Goal: Task Accomplishment & Management: Manage account settings

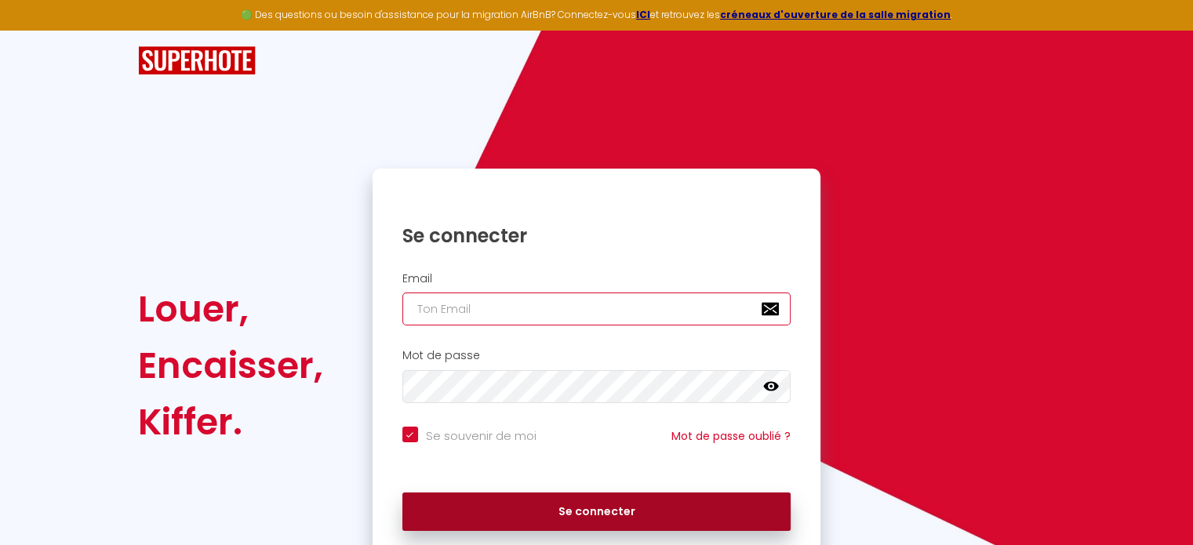
type input "[EMAIL_ADDRESS][DOMAIN_NAME]"
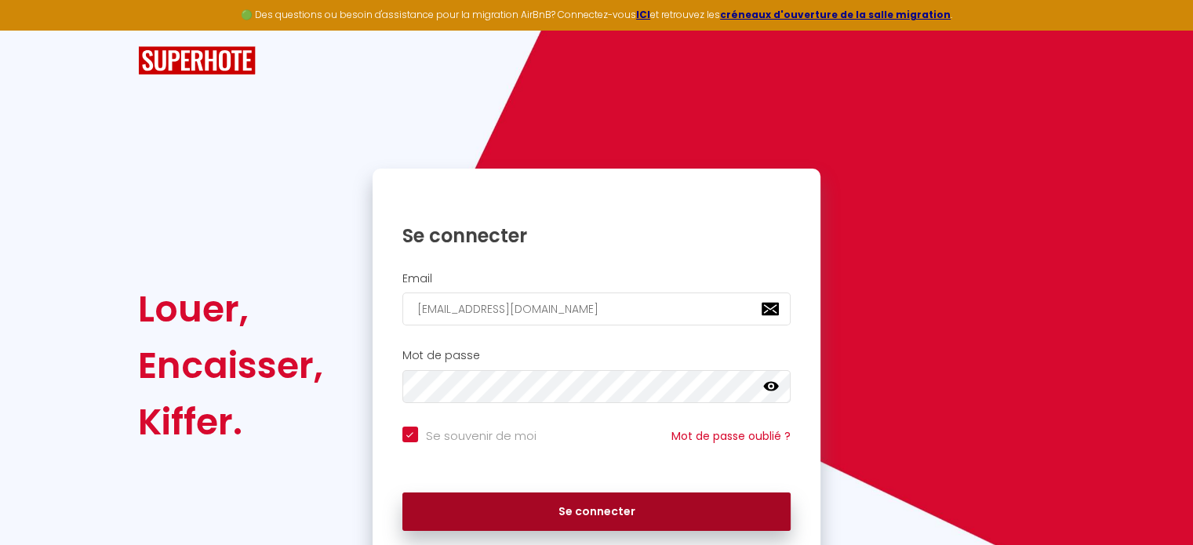
click at [637, 504] on button "Se connecter" at bounding box center [596, 512] width 389 height 39
checkbox input "true"
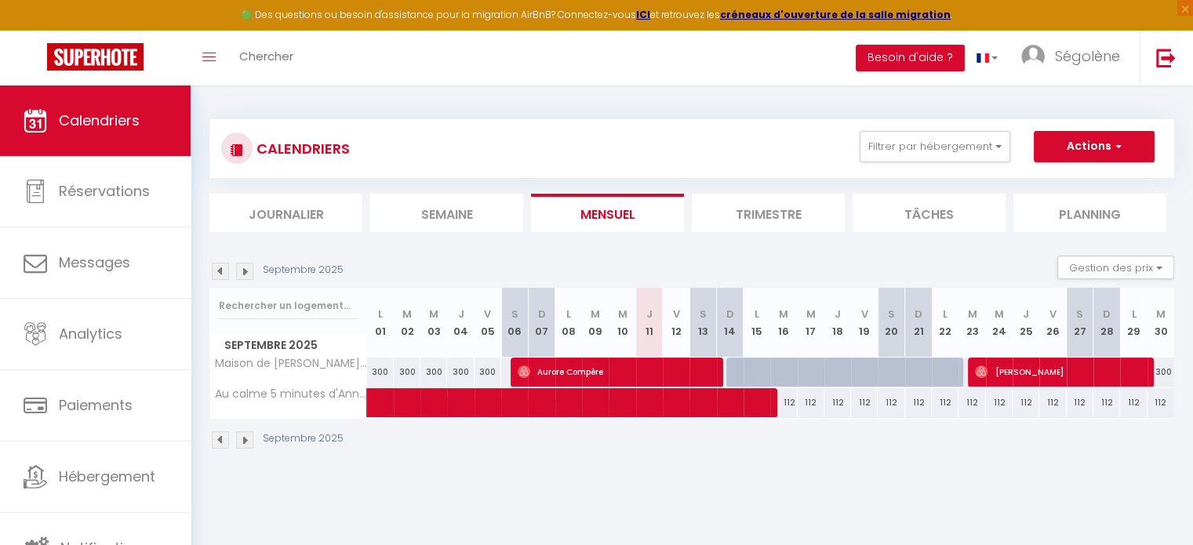
scroll to position [85, 0]
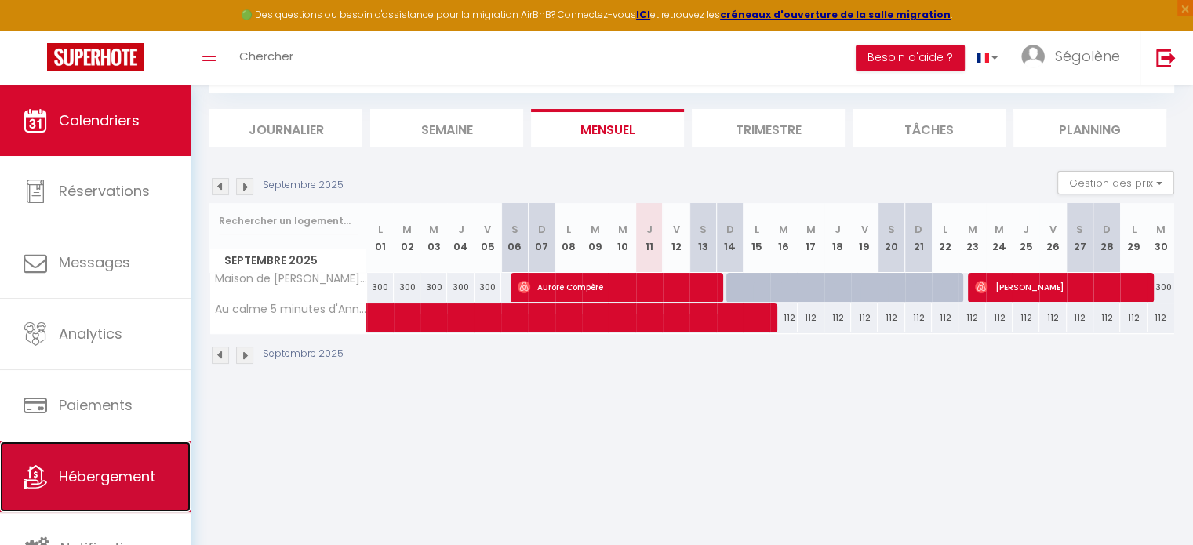
click at [129, 453] on link "Hébergement" at bounding box center [95, 477] width 191 height 71
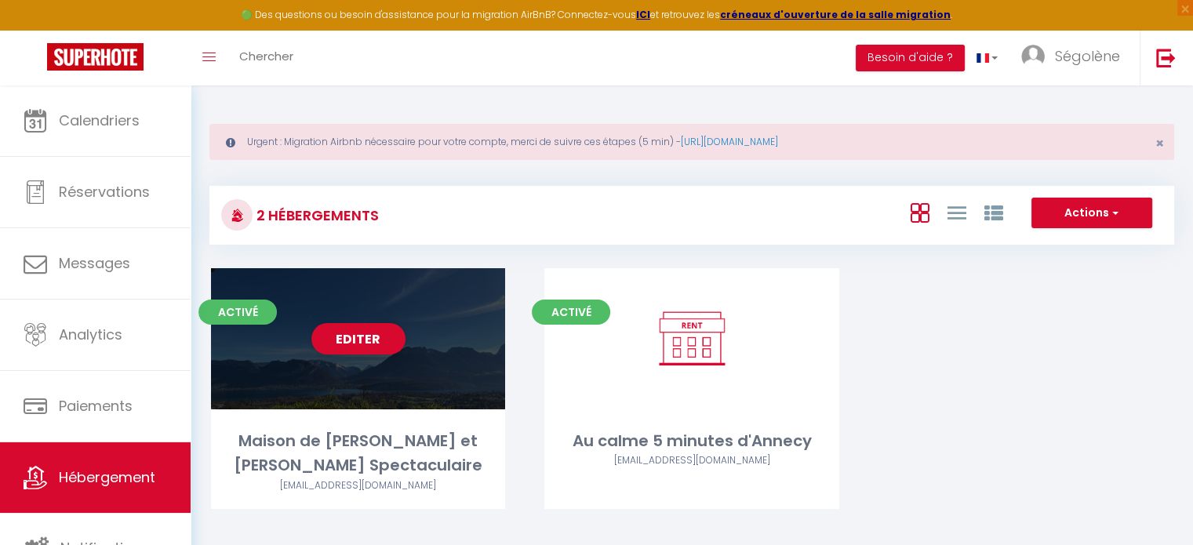
scroll to position [85, 0]
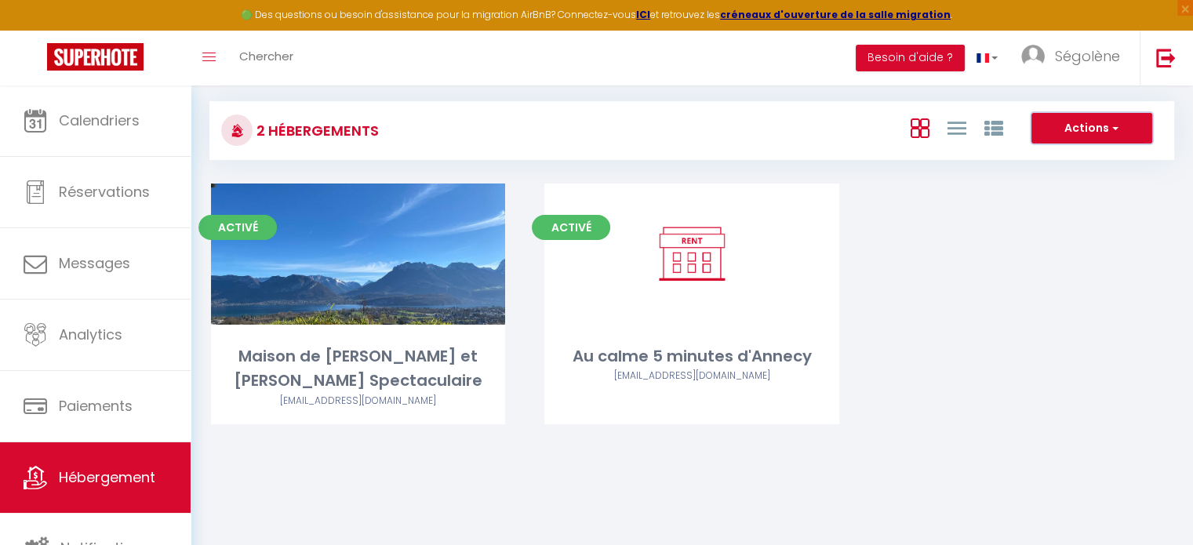
click at [1078, 130] on button "Actions" at bounding box center [1092, 128] width 121 height 31
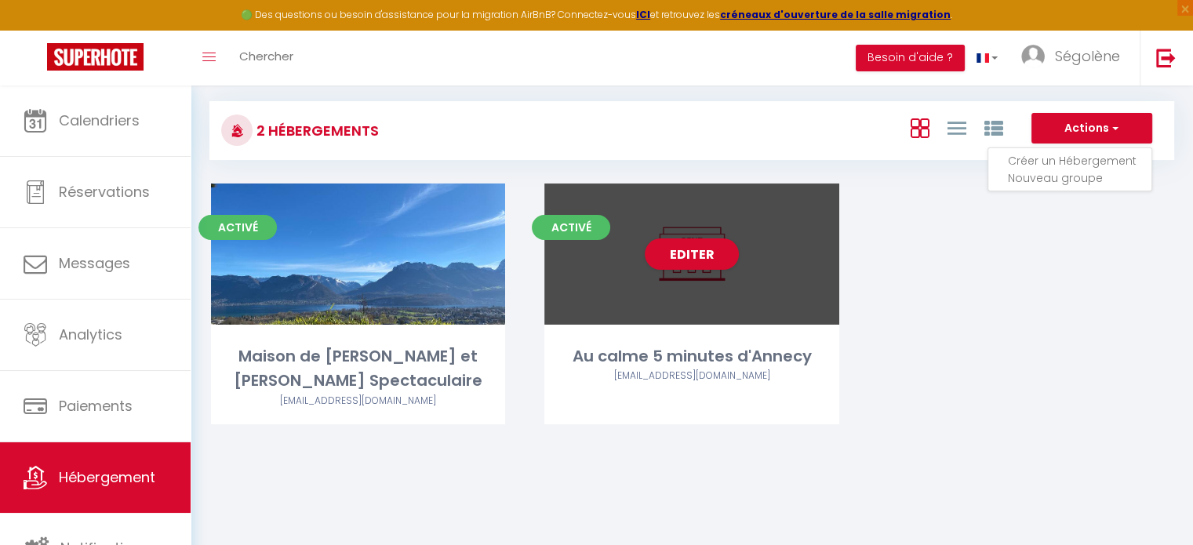
click at [591, 278] on div "Editer" at bounding box center [691, 254] width 294 height 141
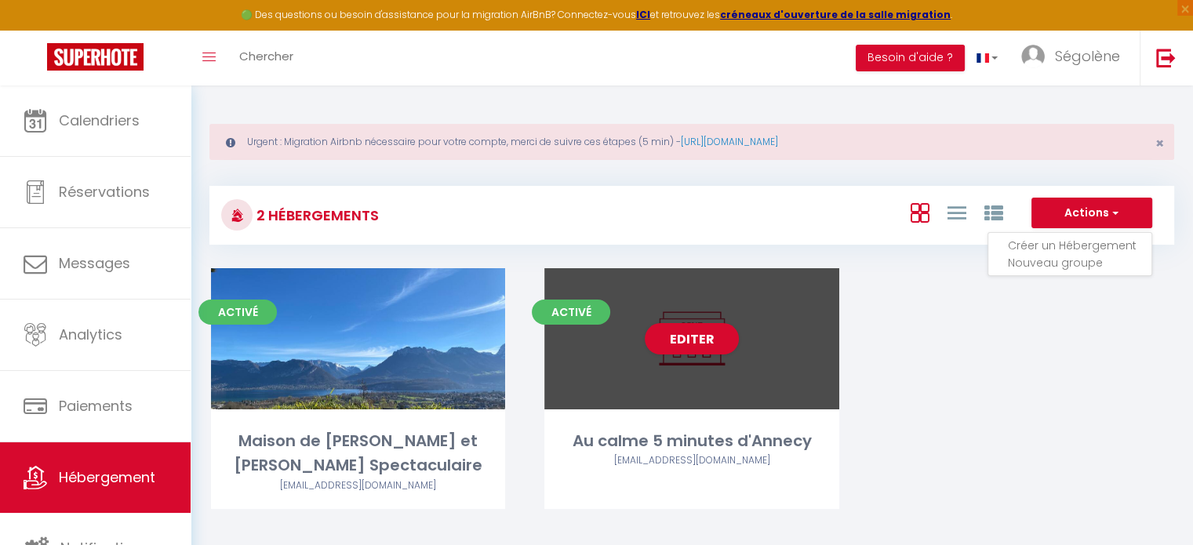
select select "3"
select select "2"
select select "1"
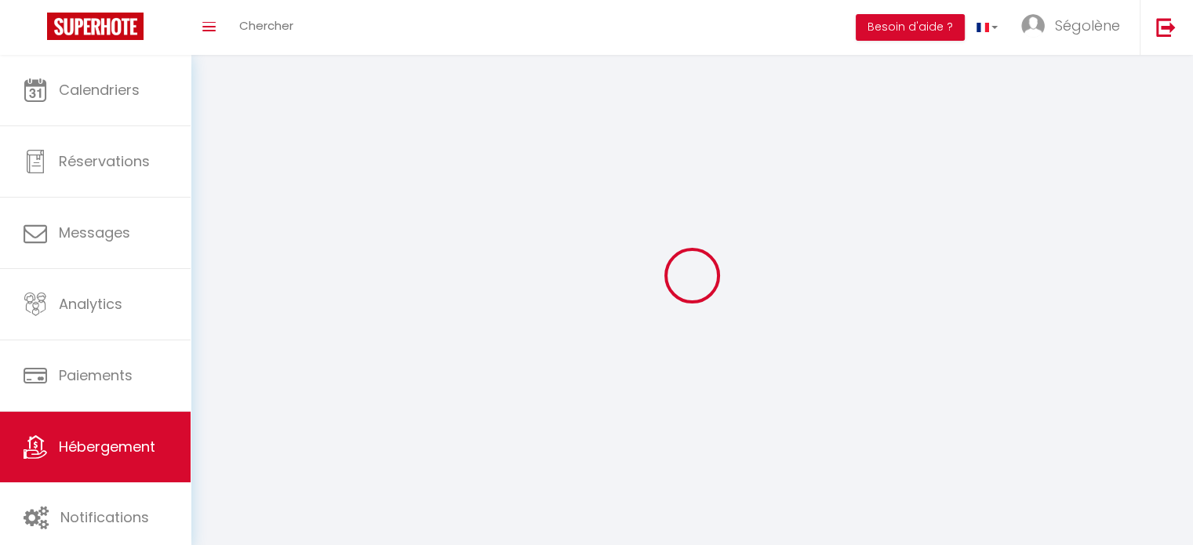
select select
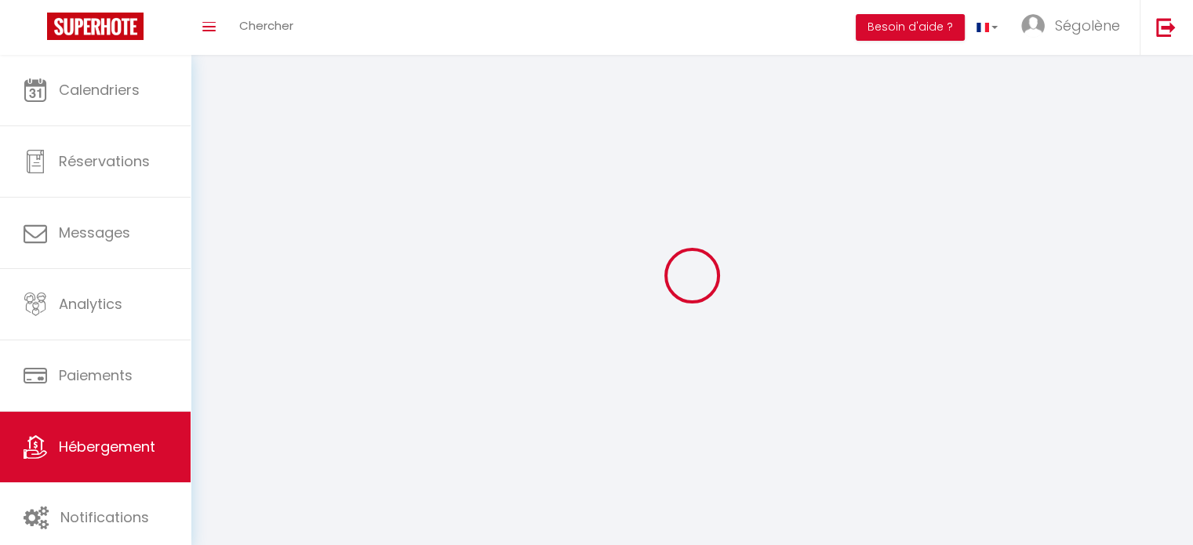
checkbox input "false"
select select
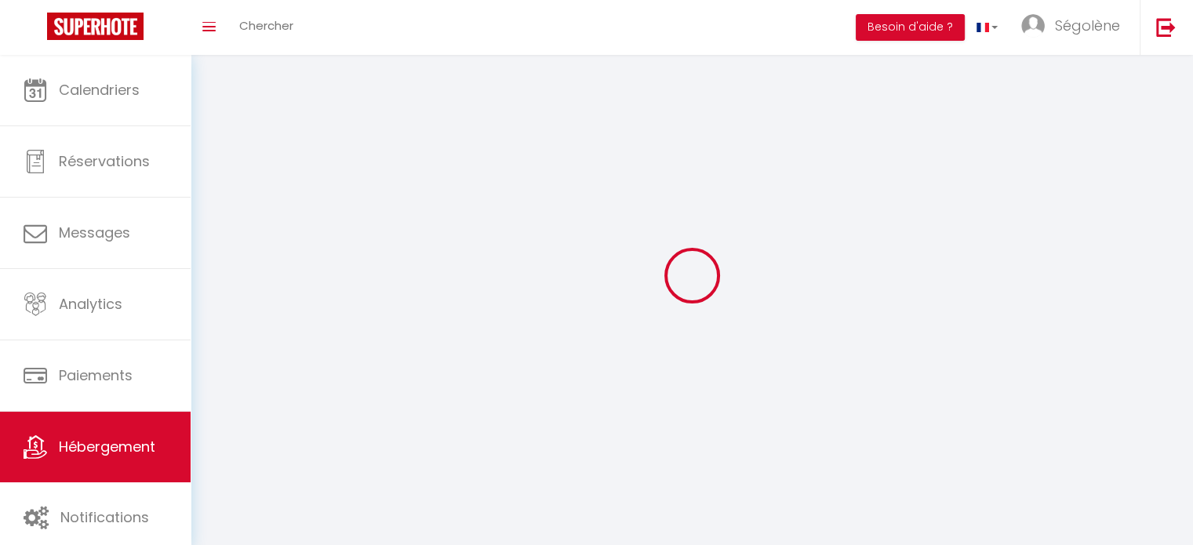
select select
select select "1"
select select
select select "28"
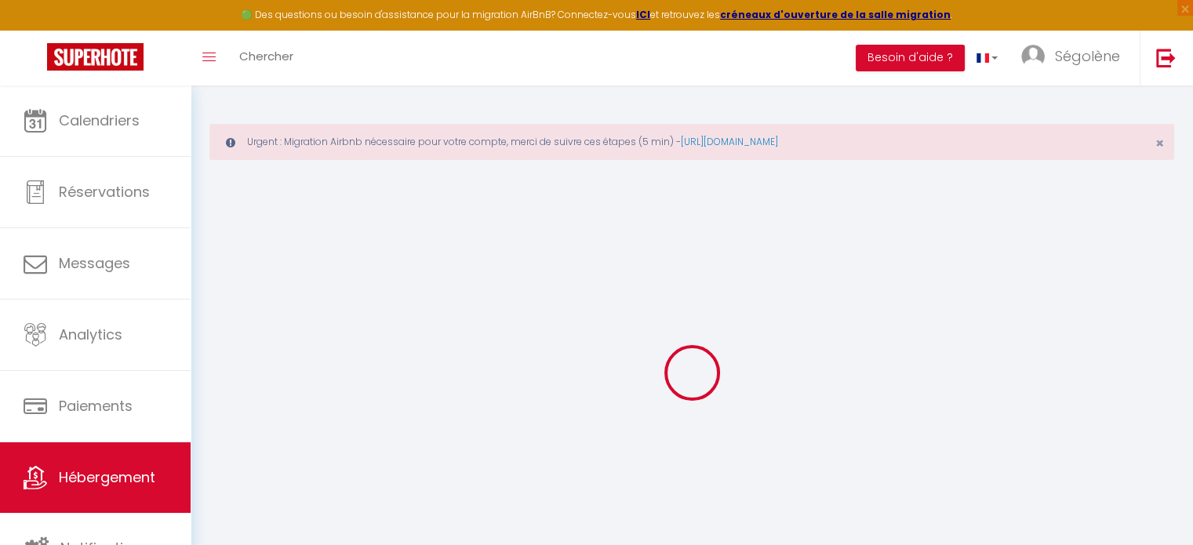
select select
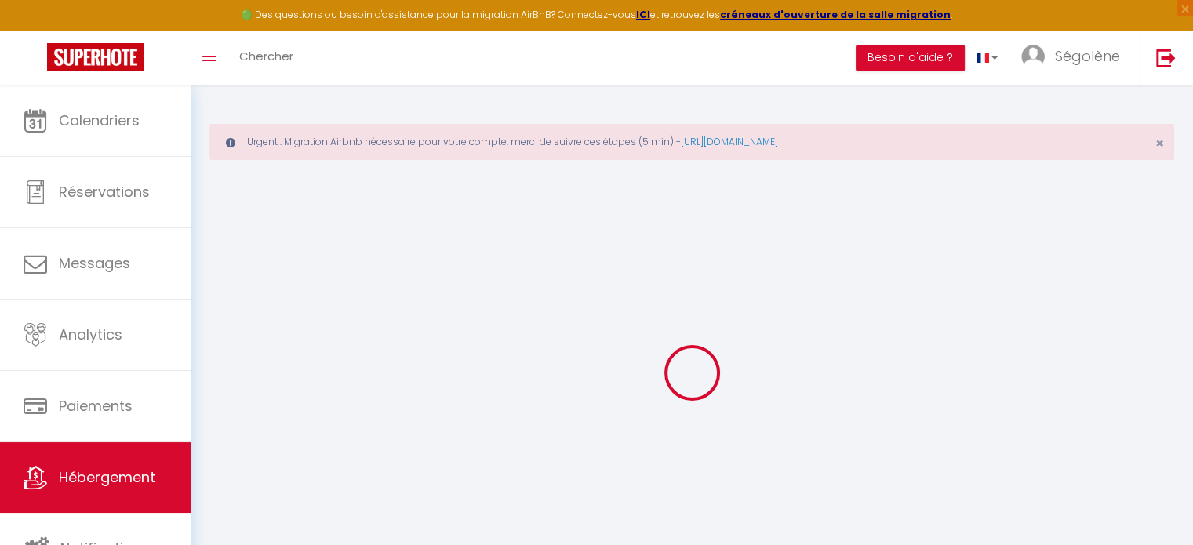
select select
checkbox input "false"
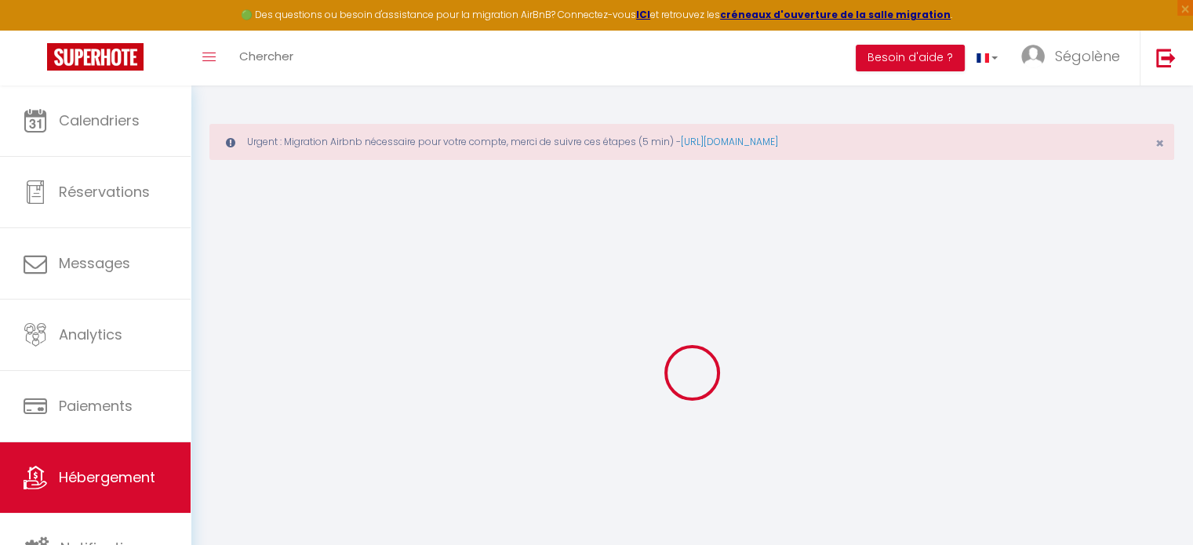
select select
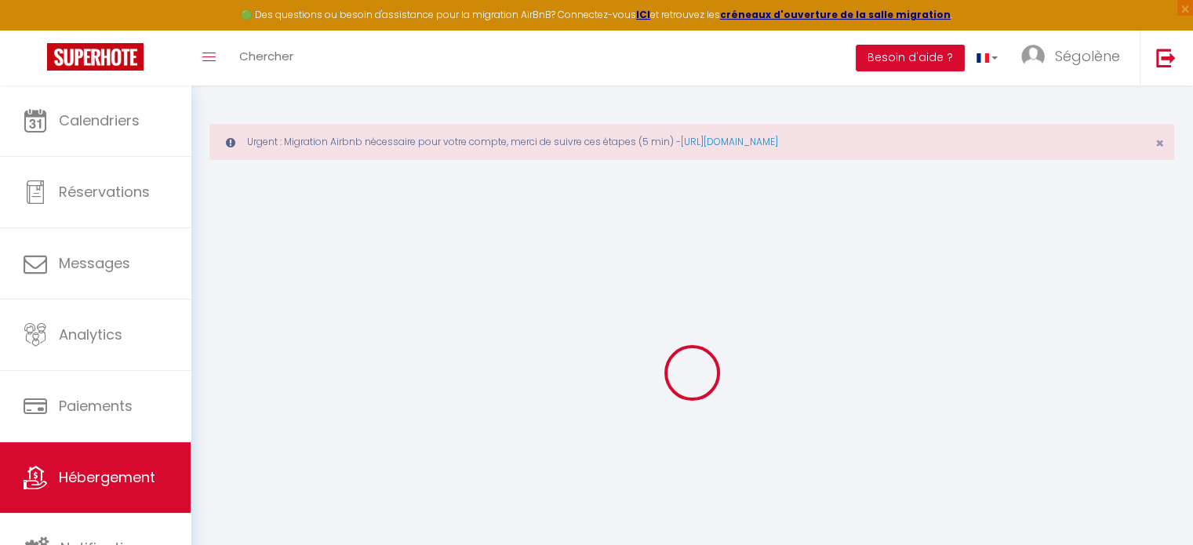
select select
checkbox input "false"
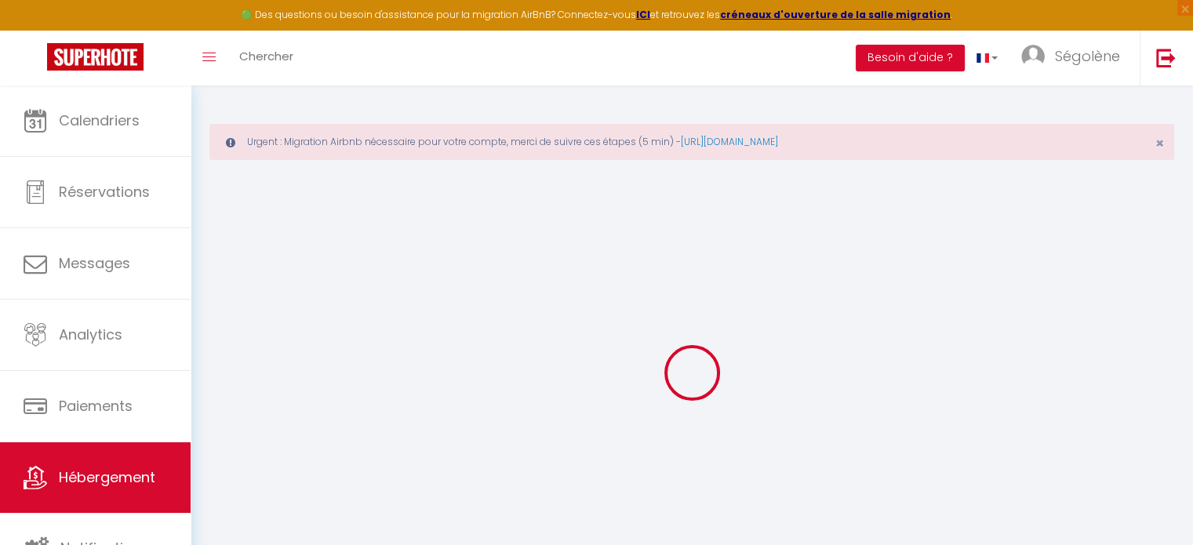
checkbox input "false"
select select
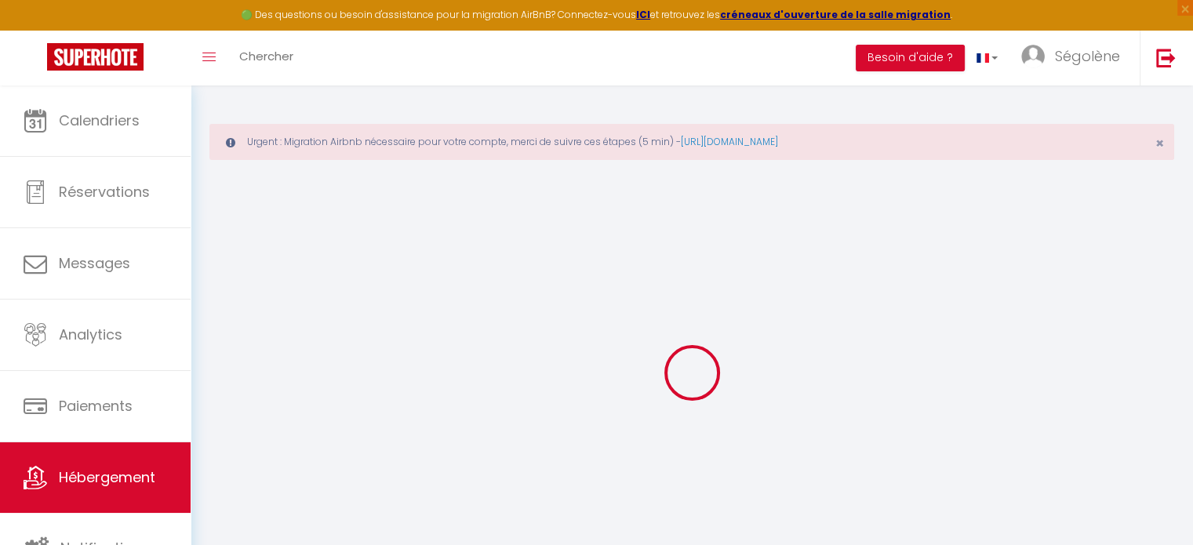
select select
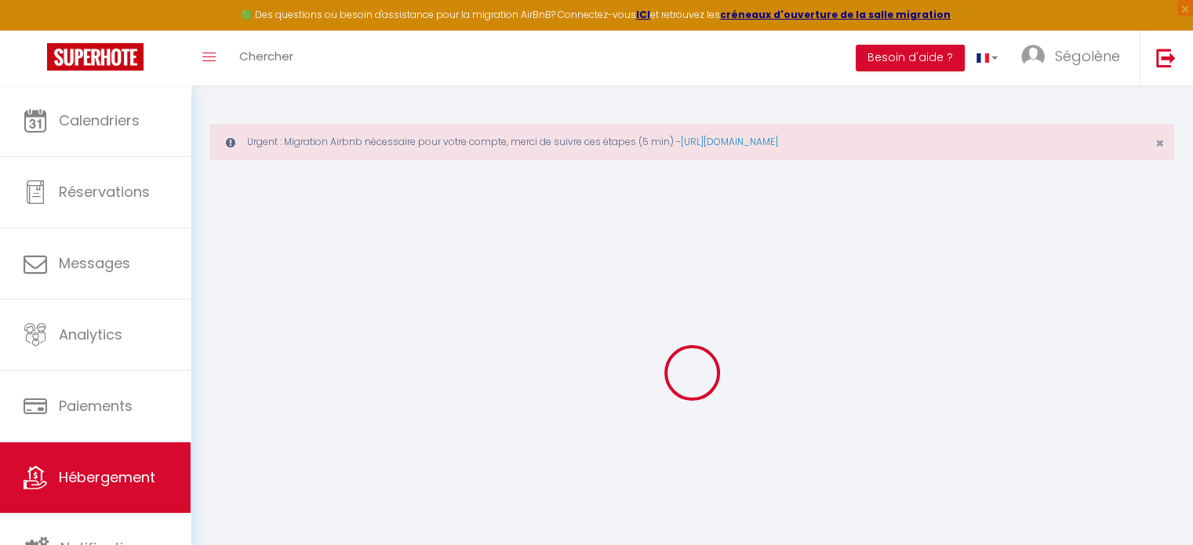
checkbox input "false"
select select
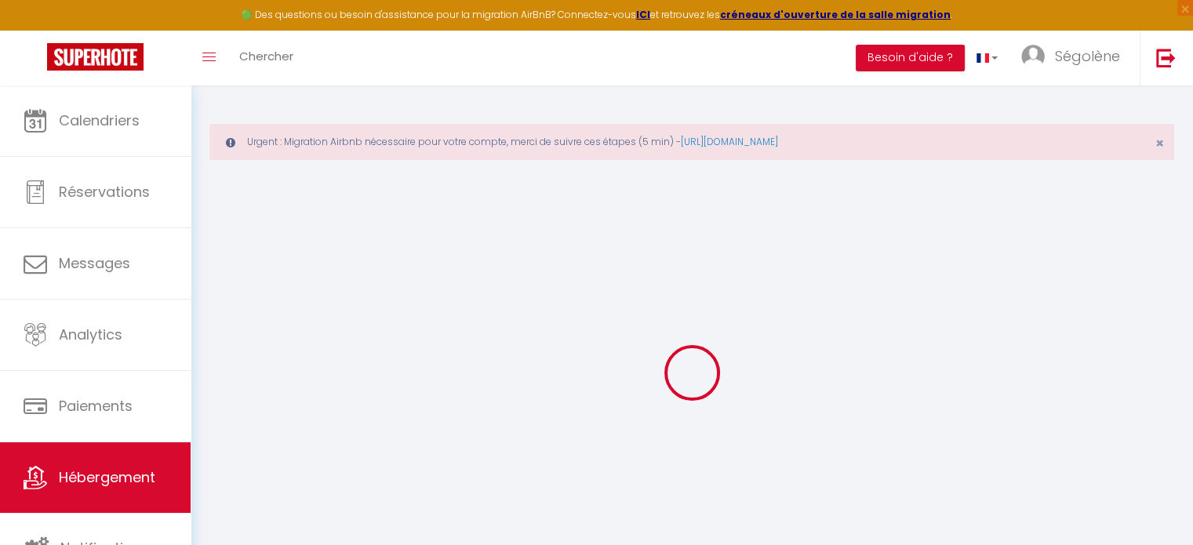
select select
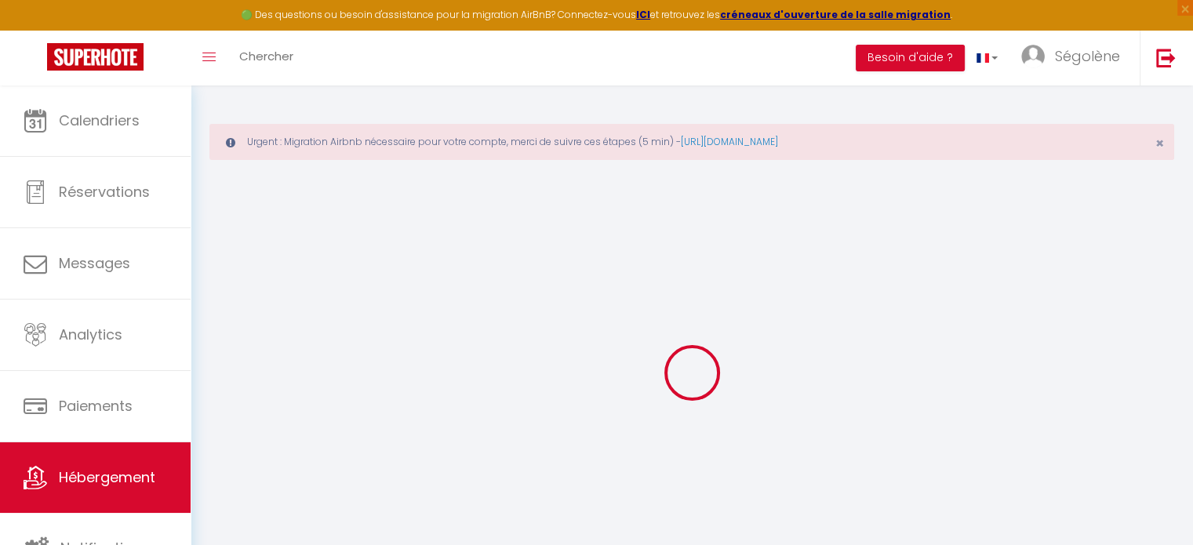
select select
checkbox input "false"
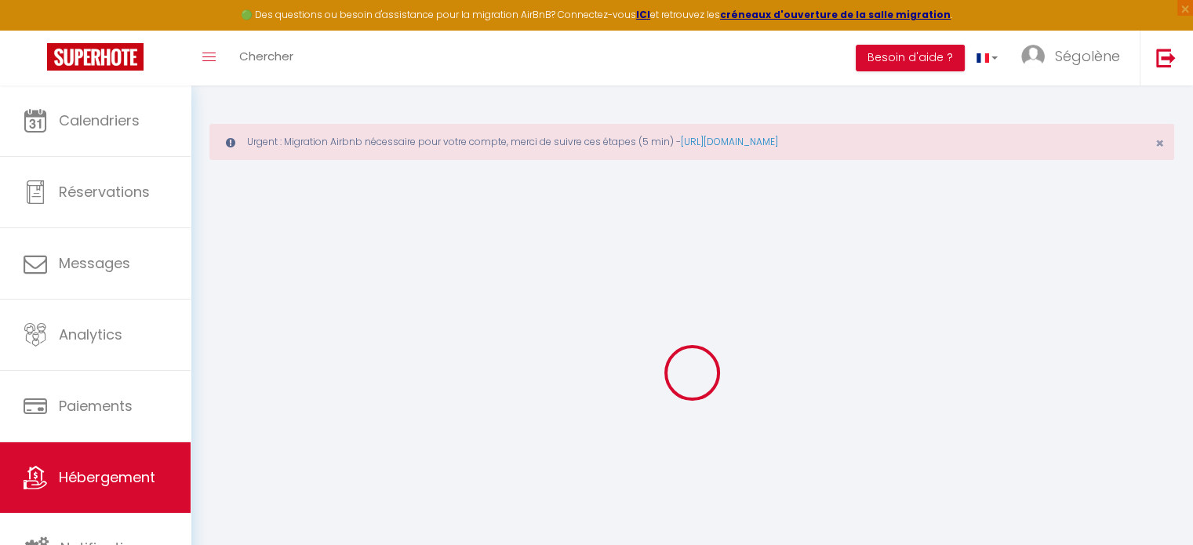
checkbox input "false"
select select
type input "Au calme 5 minutes d'Annecy"
type input "[PERSON_NAME]"
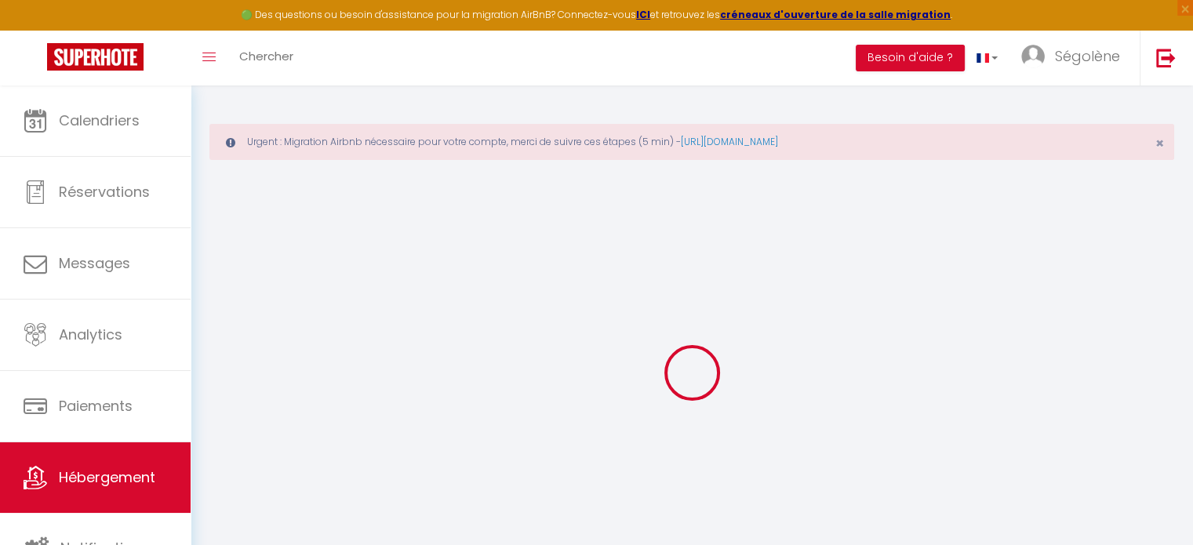
type input "Martinet"
type input "[STREET_ADDRESS]"
type input "74600"
type input "seynod"
select select "6"
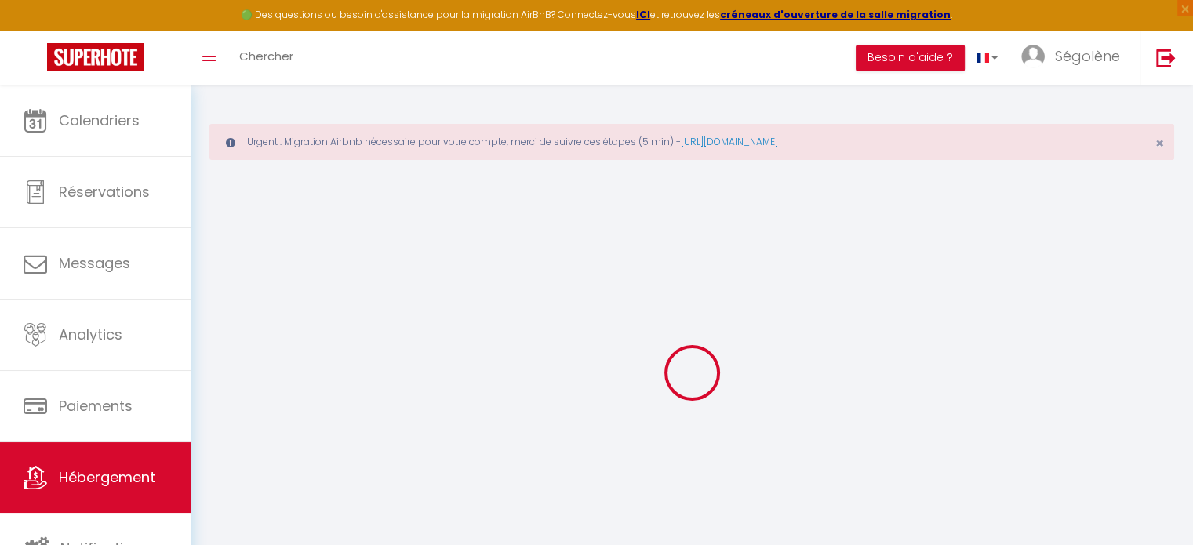
type input "119"
select select
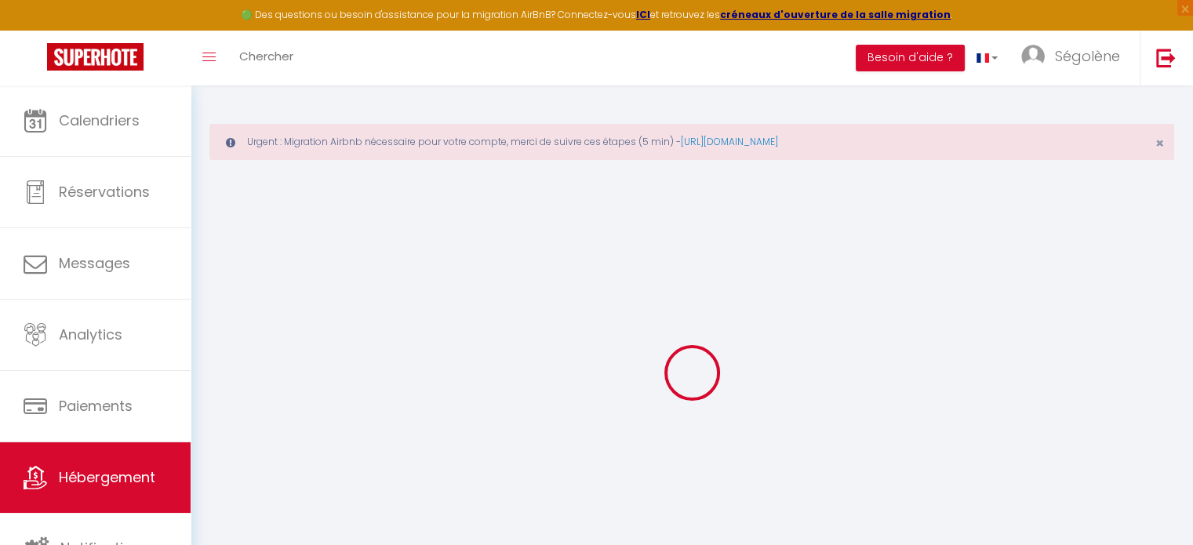
select select
type input "[STREET_ADDRESS]"
type input "74600"
type input "seynod"
type input "[EMAIL_ADDRESS][DOMAIN_NAME]"
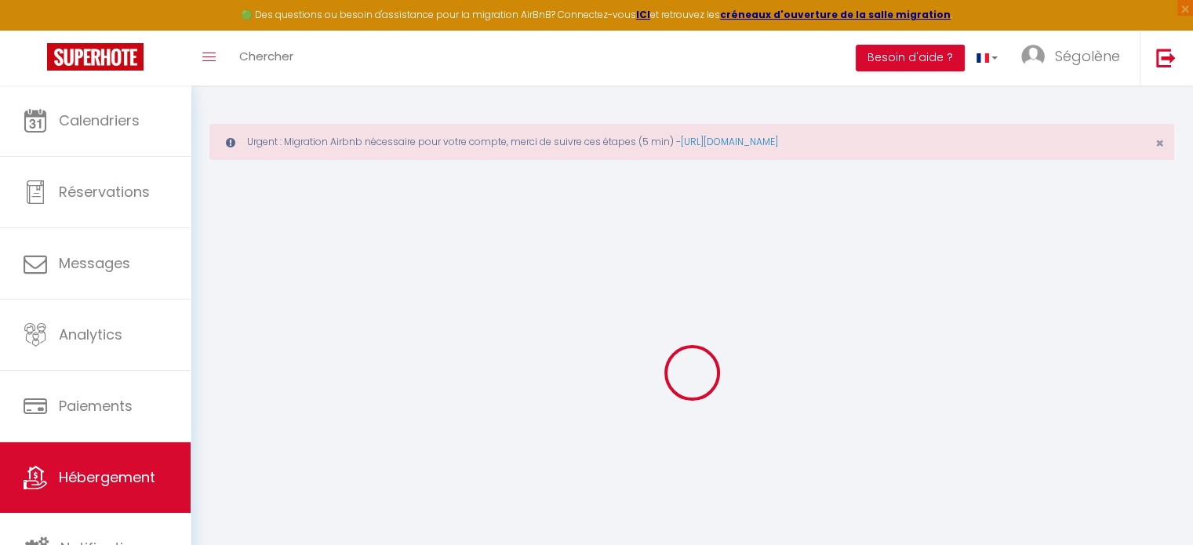
select select
checkbox input "true"
checkbox input "false"
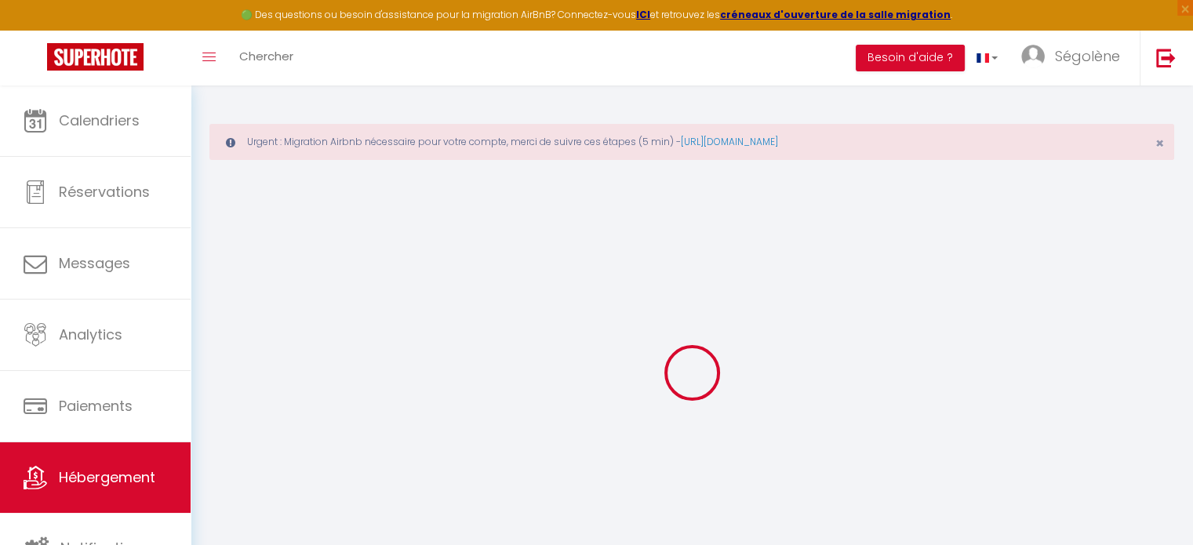
type input "0"
select select "29828"
select select
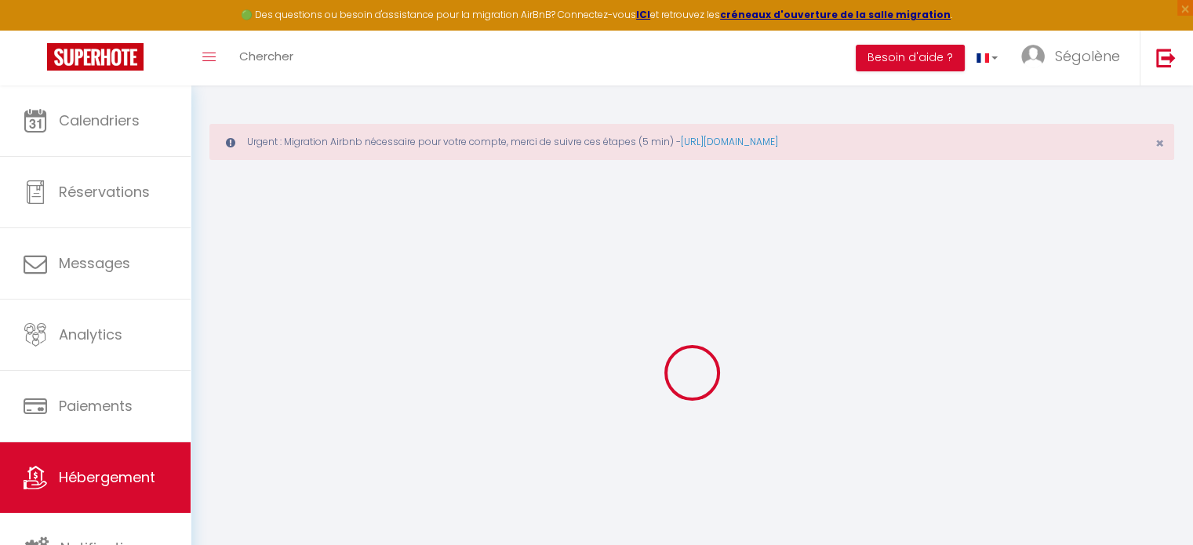
select select
checkbox input "true"
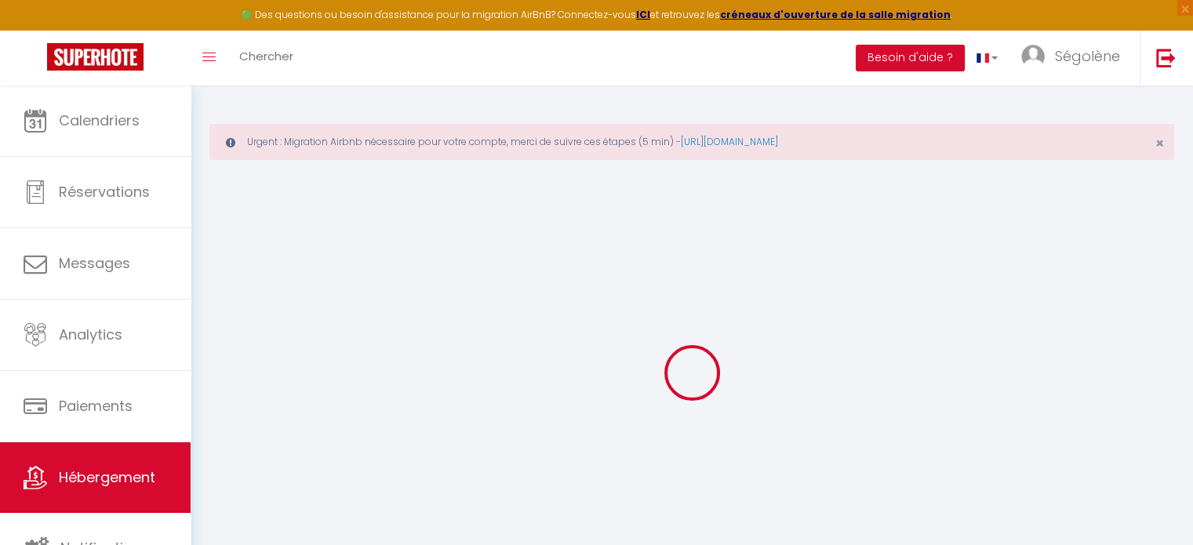
checkbox input "false"
select select
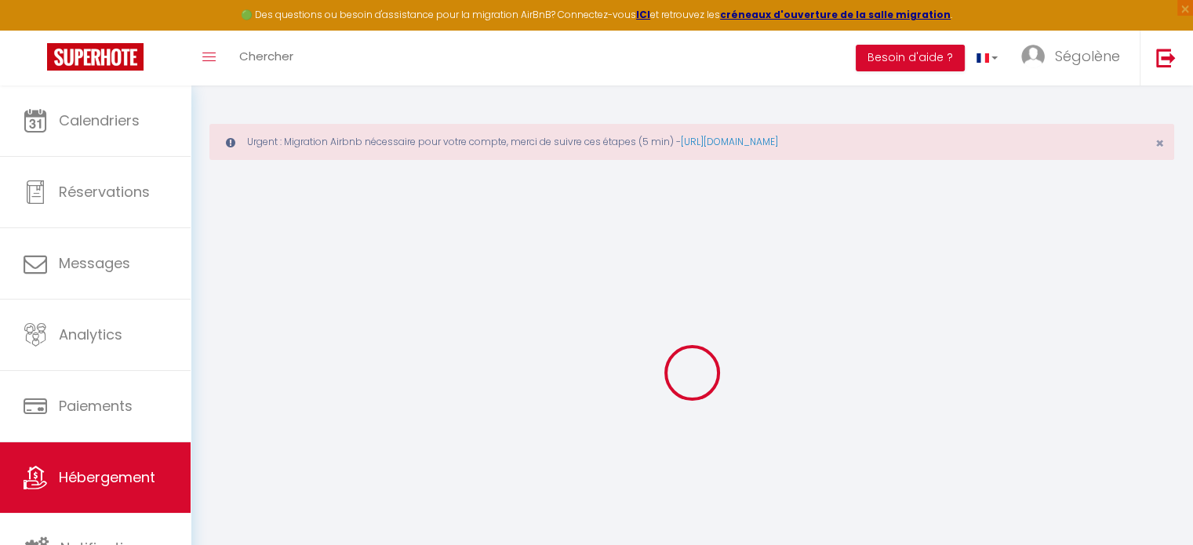
select select
checkbox input "true"
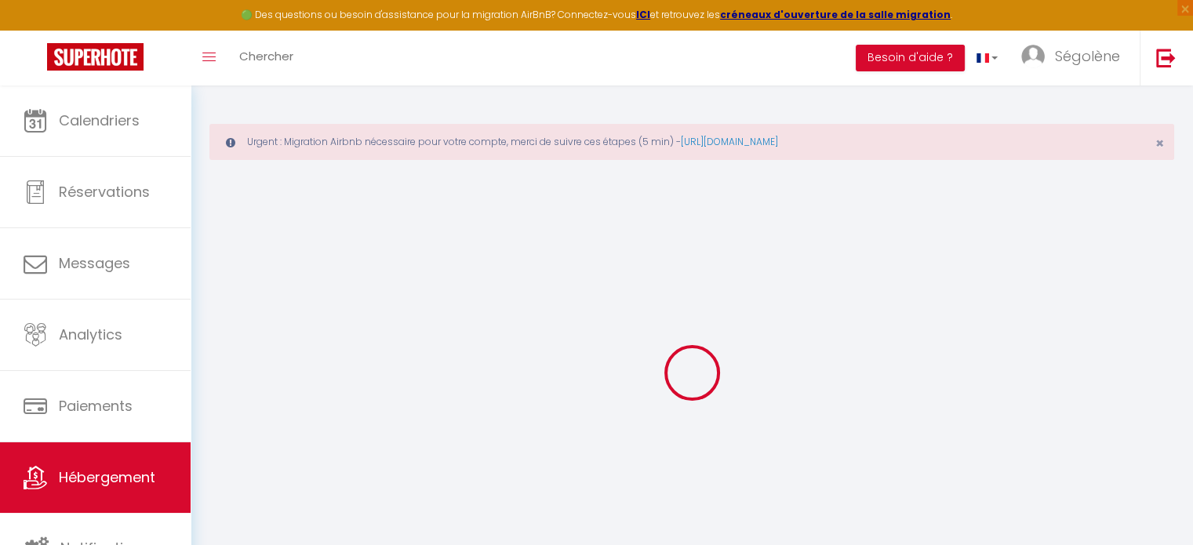
checkbox input "false"
select select
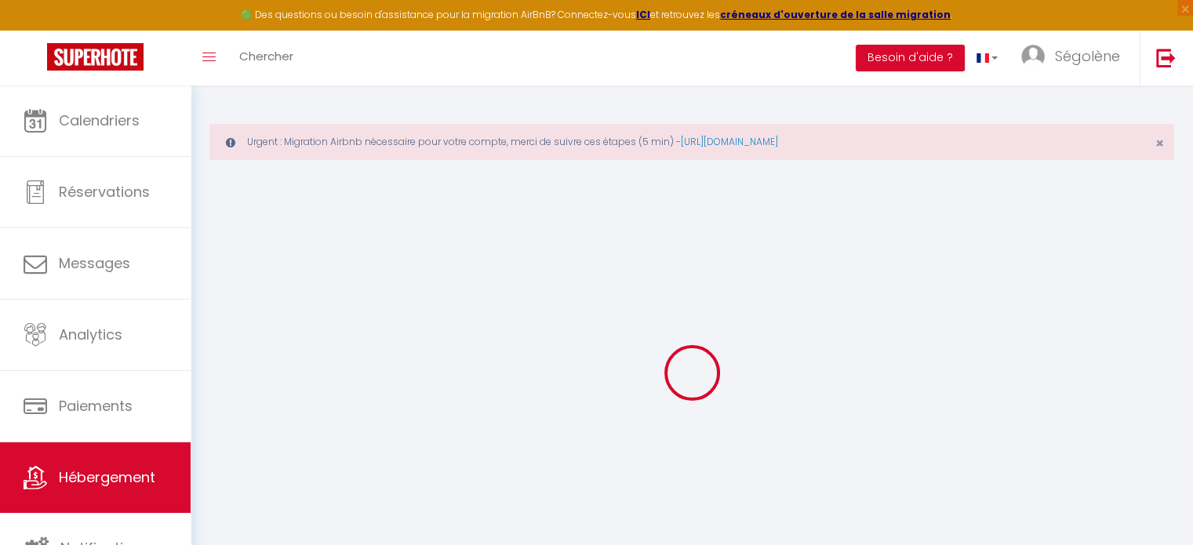
select select
checkbox input "true"
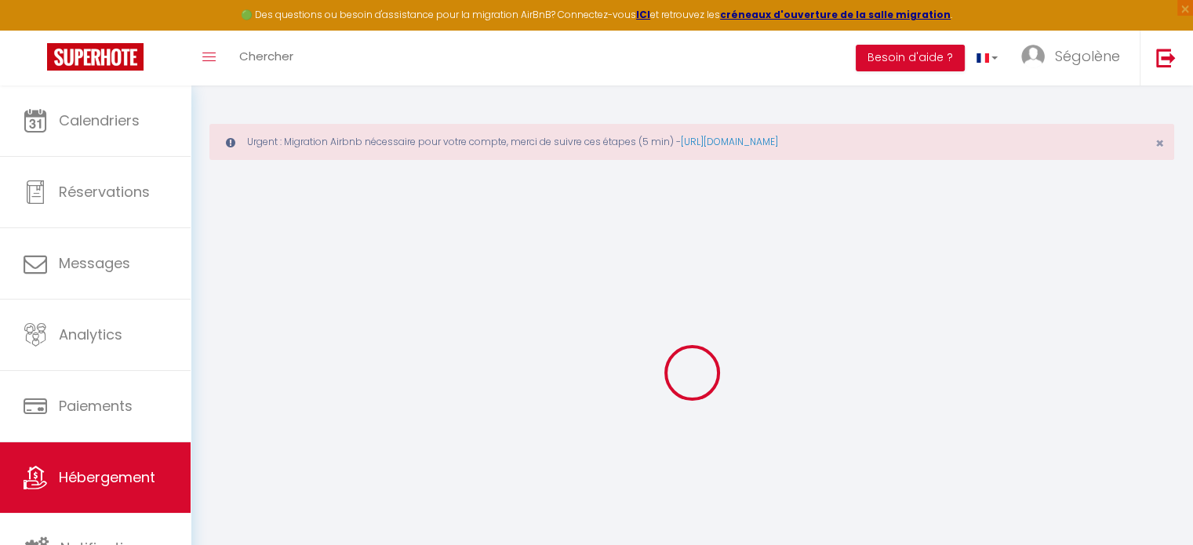
checkbox input "false"
select select
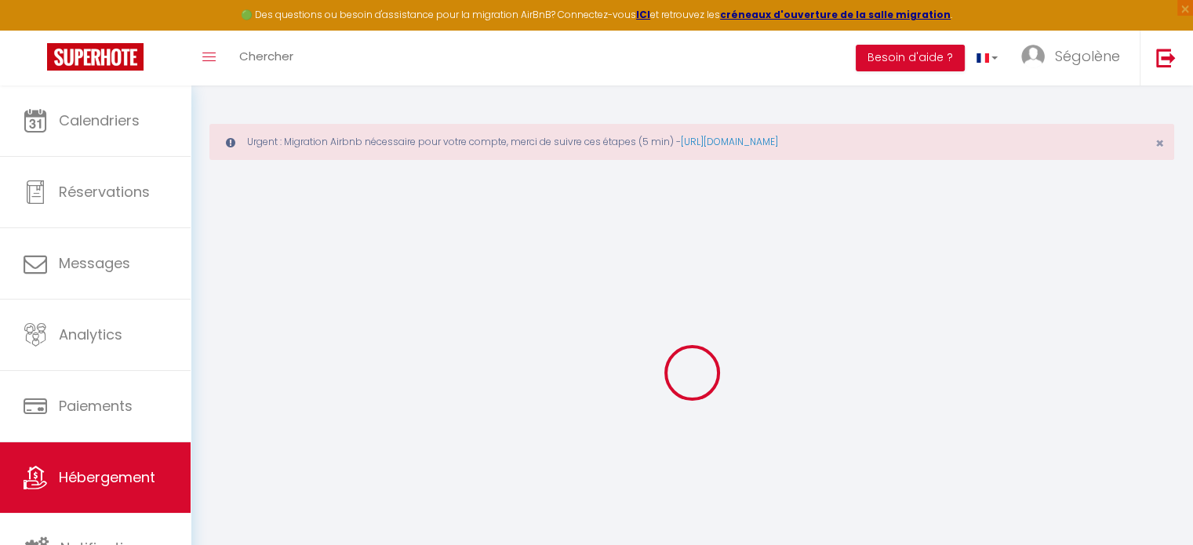
select select
checkbox input "true"
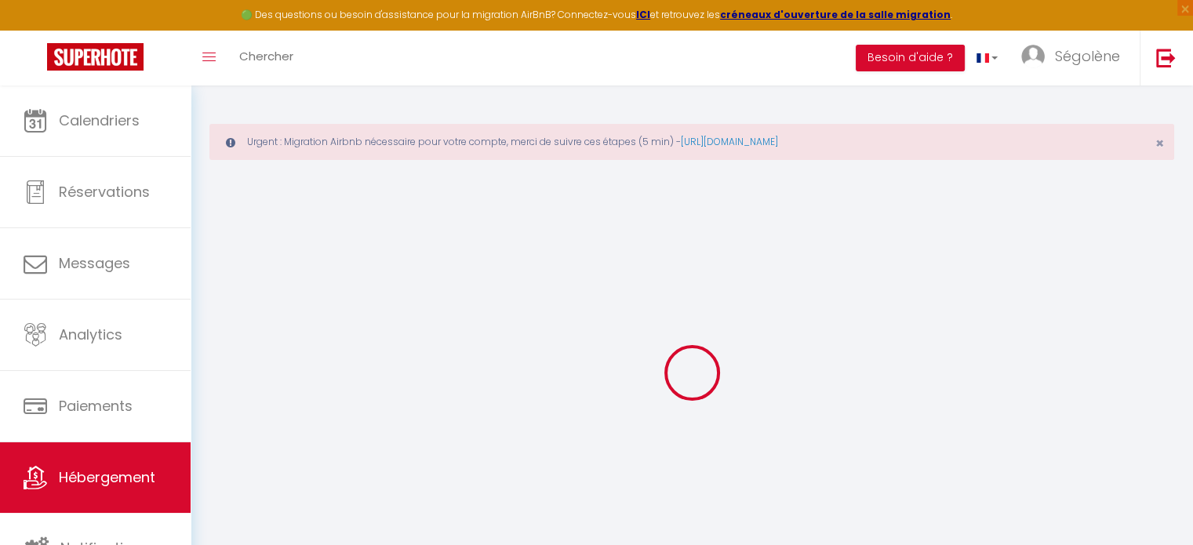
checkbox input "false"
select select
checkbox input "true"
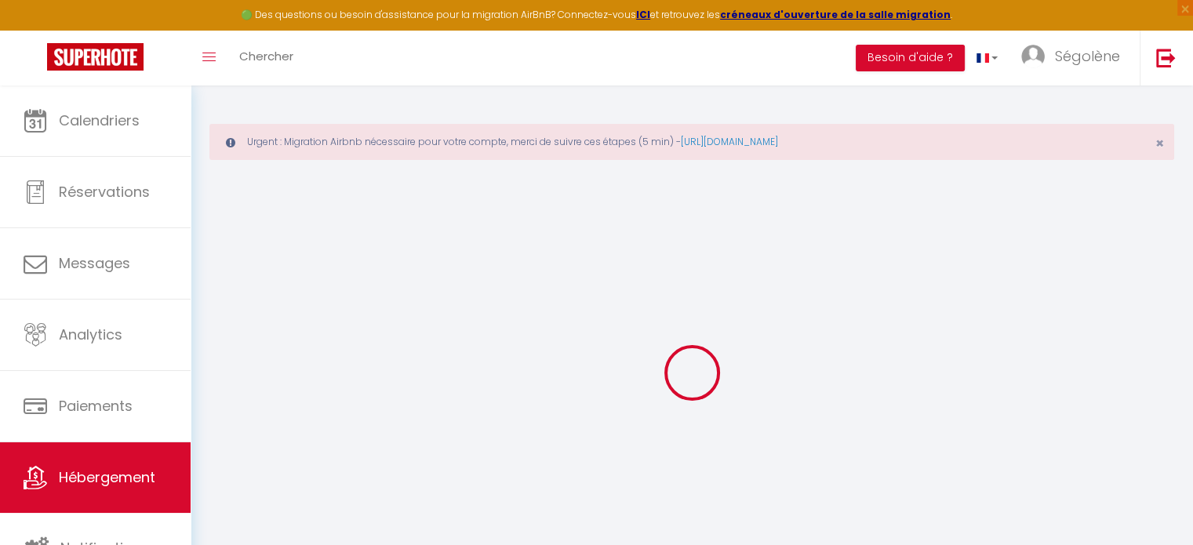
checkbox input "false"
select select "15:00"
select select "23:45"
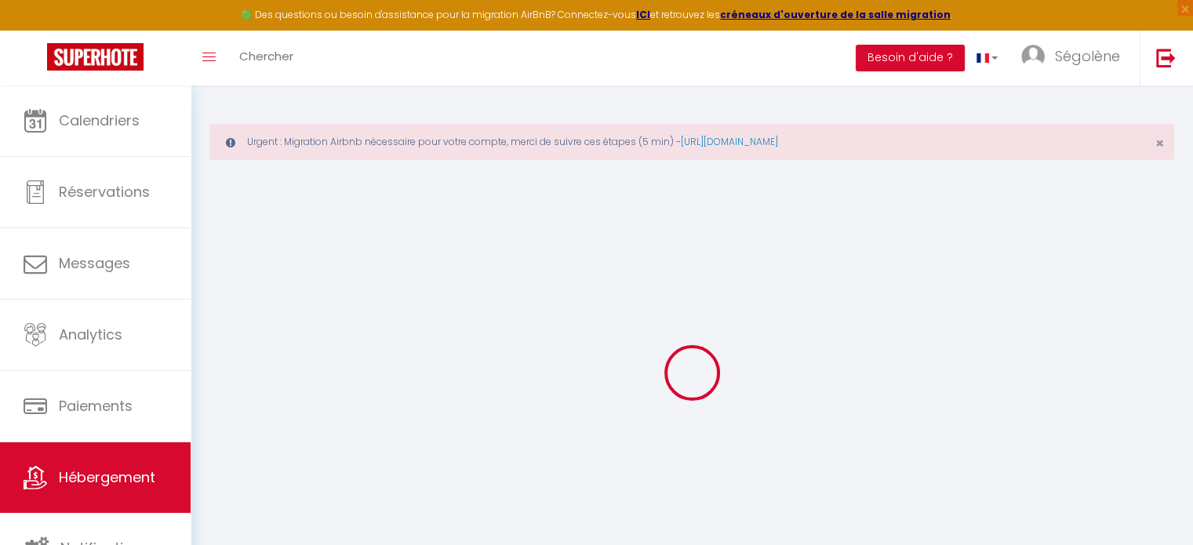
select select "11:00"
select select "30"
select select "120"
select select
checkbox input "true"
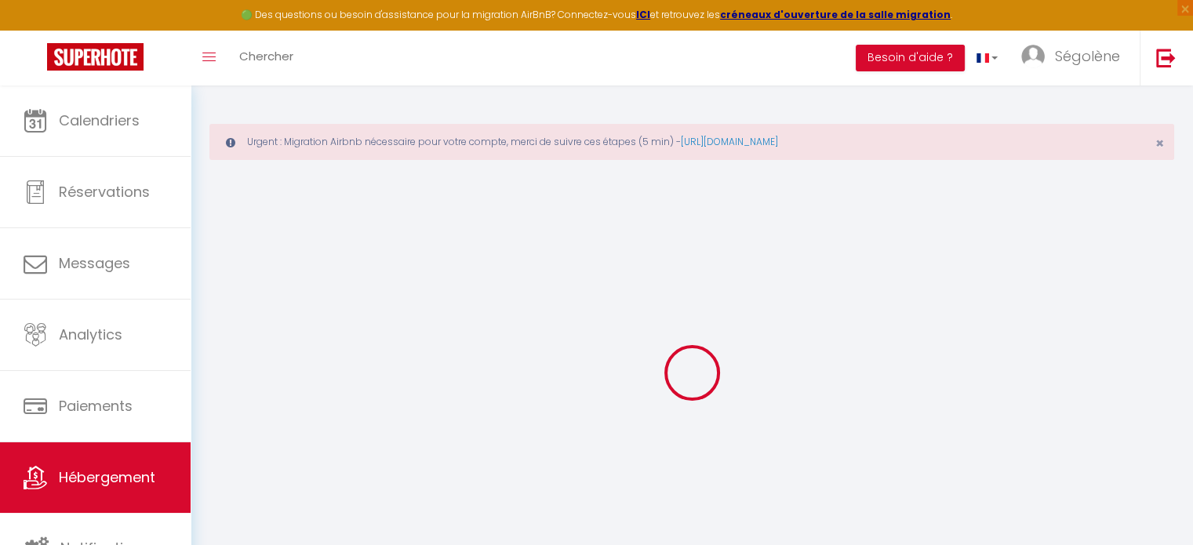
checkbox input "false"
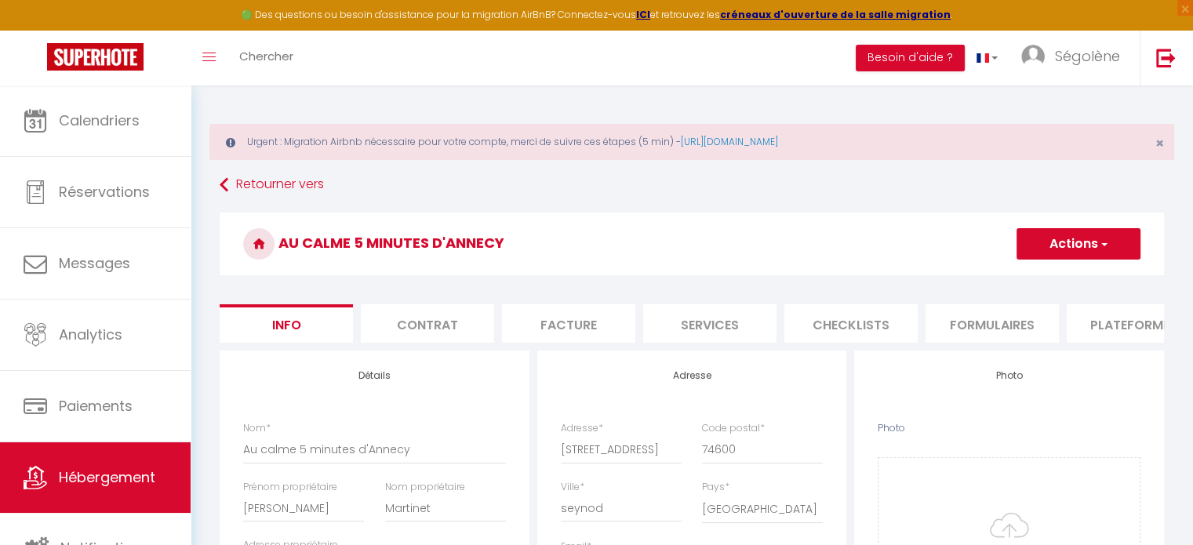
click at [1056, 241] on button "Actions" at bounding box center [1079, 243] width 124 height 31
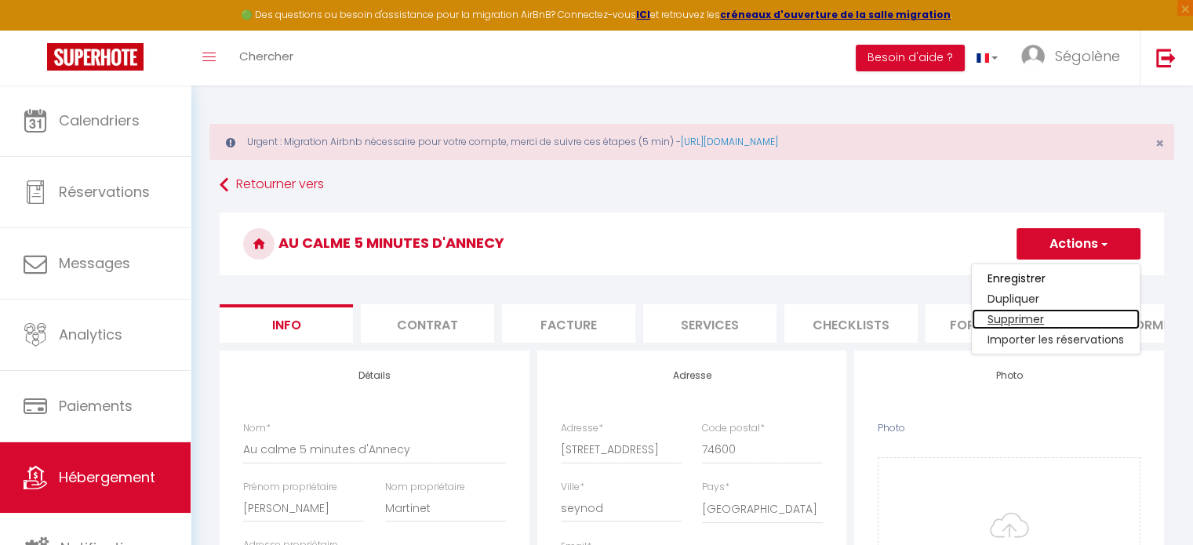
click at [1017, 322] on link "Supprimer" at bounding box center [1056, 319] width 168 height 20
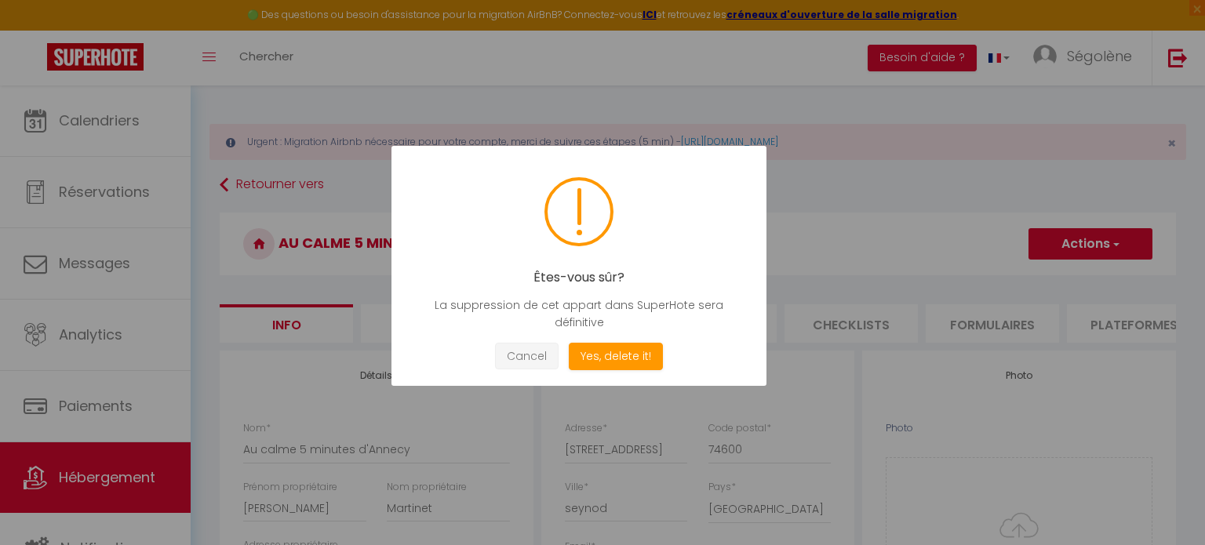
click at [529, 355] on button "Cancel" at bounding box center [527, 356] width 64 height 27
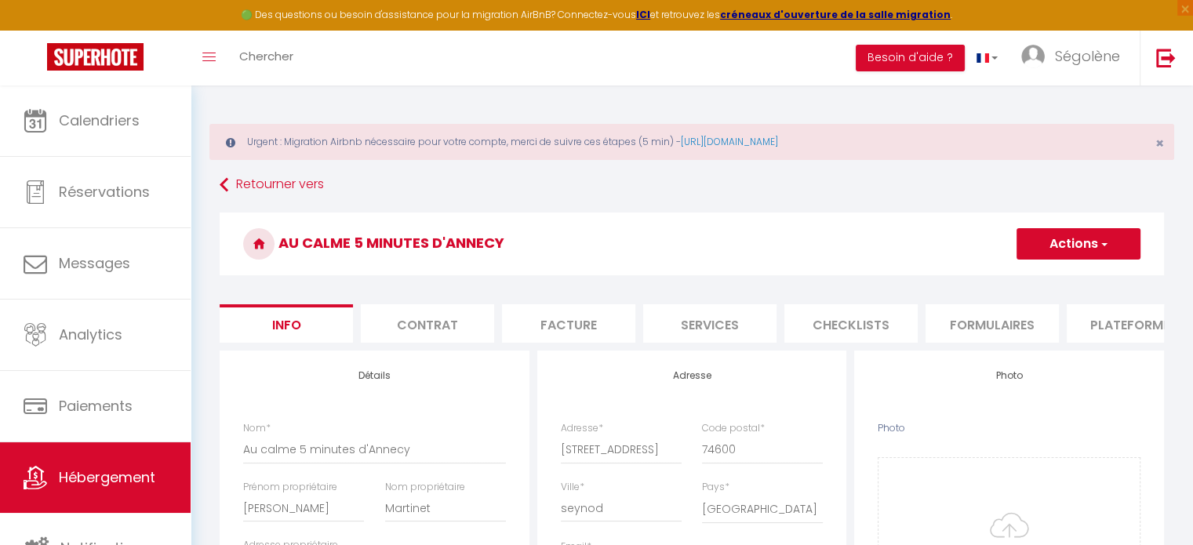
click at [1054, 244] on button "Actions" at bounding box center [1079, 243] width 124 height 31
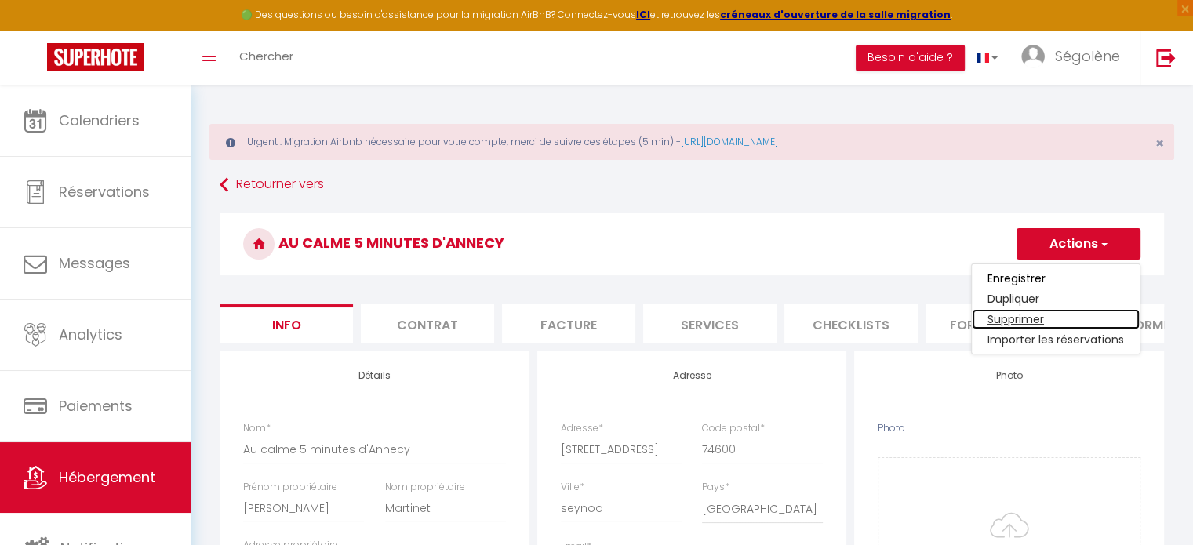
click at [1008, 313] on link "Supprimer" at bounding box center [1056, 319] width 168 height 20
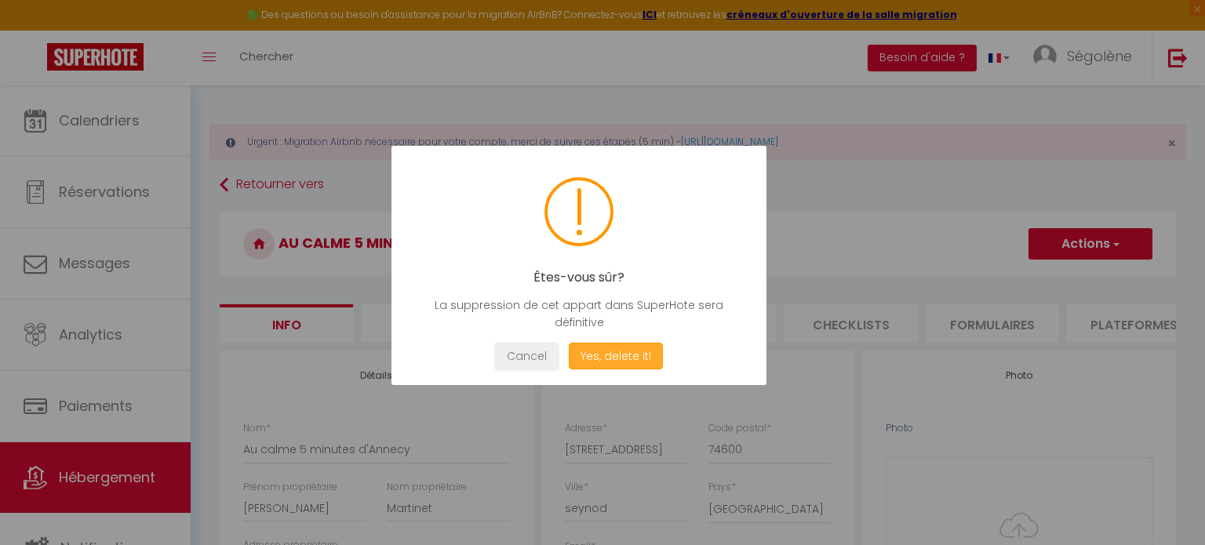
click at [624, 352] on button "Yes, delete it!" at bounding box center [616, 356] width 94 height 27
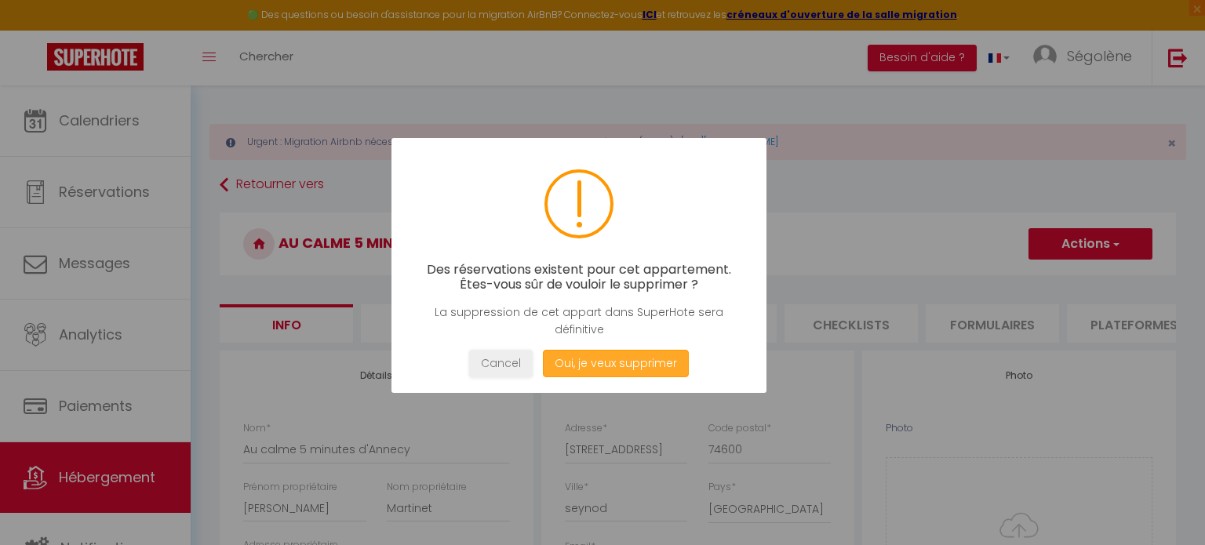
click at [612, 368] on button "Oui, je veux supprimer" at bounding box center [616, 363] width 146 height 27
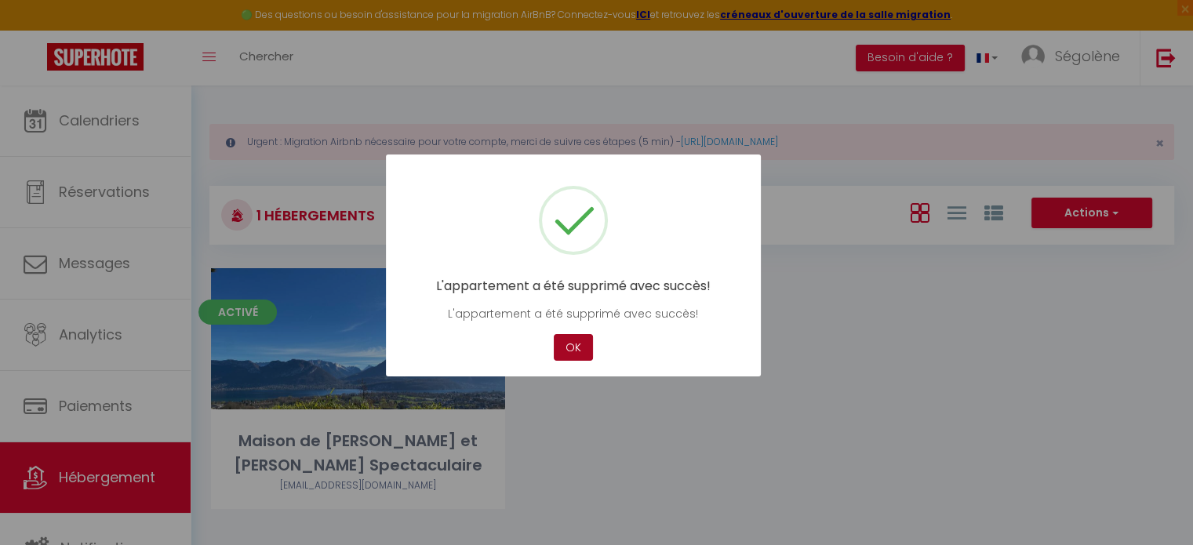
click at [565, 348] on button "OK" at bounding box center [573, 347] width 39 height 27
